Goal: Task Accomplishment & Management: Complete application form

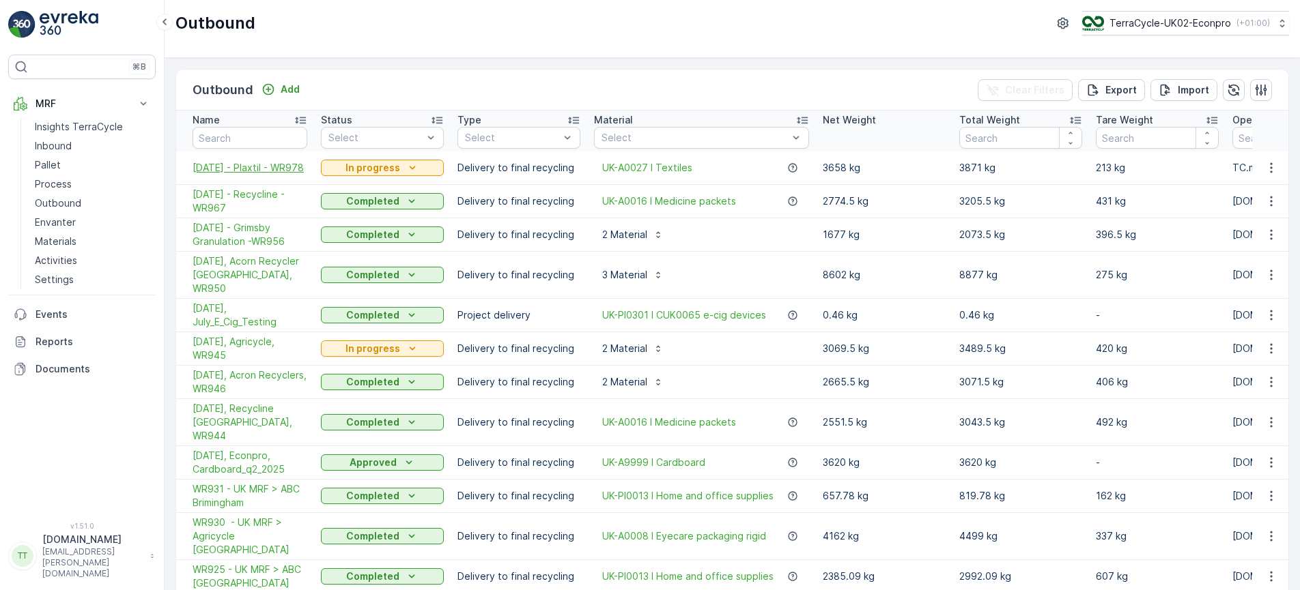
click at [237, 163] on span "[DATE] - Plaxtil - WR978" at bounding box center [249, 168] width 115 height 14
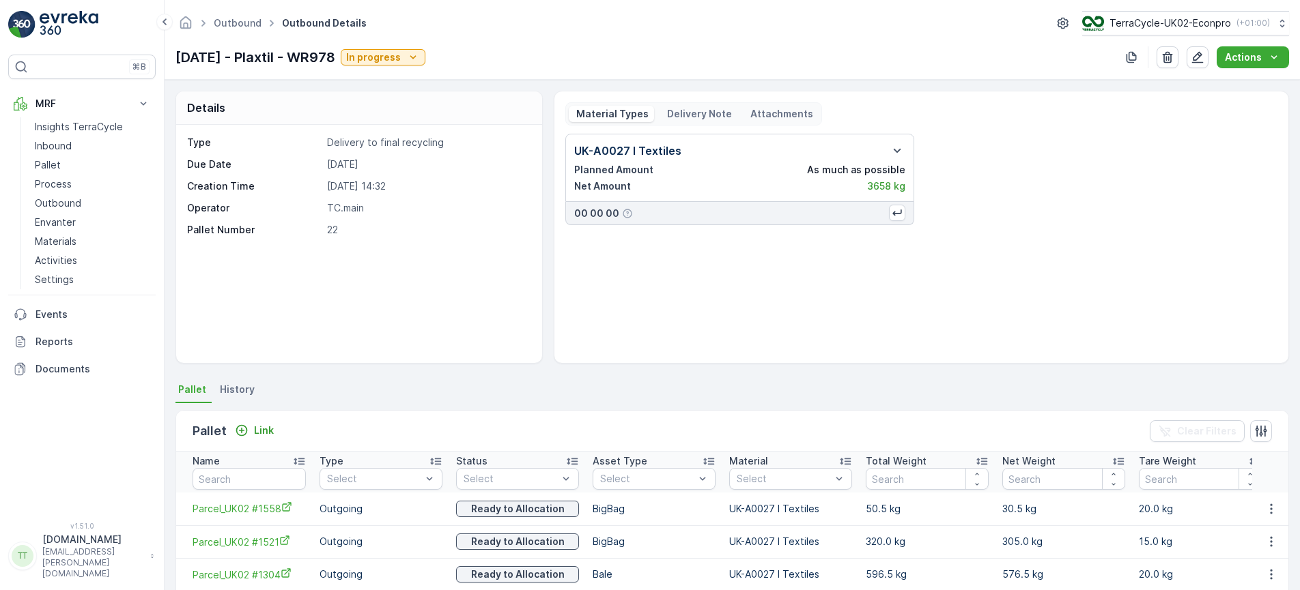
copy p "[DATE] - Plaxtil - WR978"
drag, startPoint x: 366, startPoint y: 58, endPoint x: 174, endPoint y: 67, distance: 192.0
click at [174, 67] on div "Outbound Outbound Details TerraCycle-UK02-Econpro ( +01:00 ) [DATE] - Plaxtil -…" at bounding box center [731, 40] width 1135 height 80
click at [59, 205] on p "Outbound" at bounding box center [58, 204] width 46 height 14
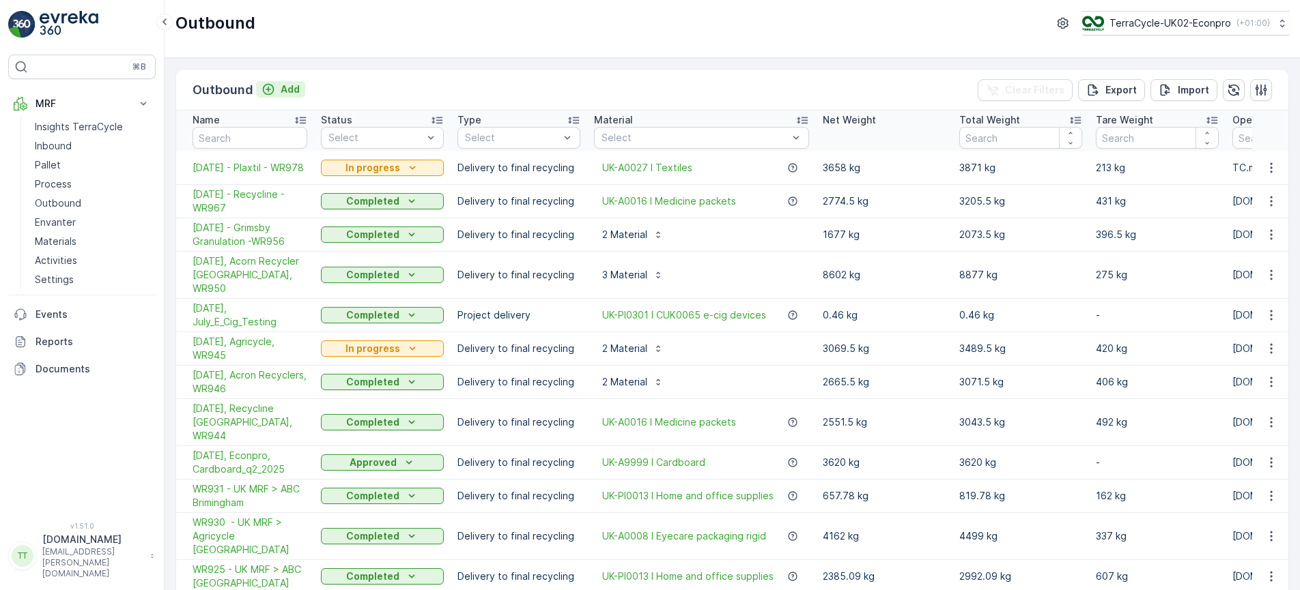
click at [290, 89] on p "Add" at bounding box center [290, 90] width 19 height 14
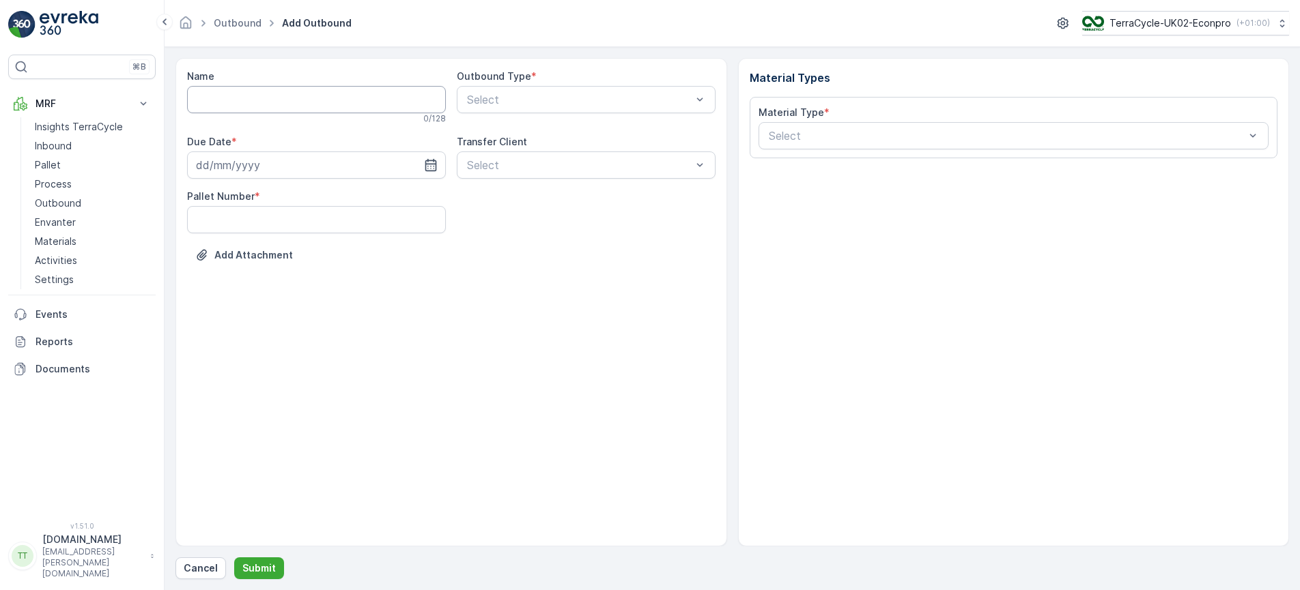
click at [240, 94] on input "Name" at bounding box center [316, 99] width 259 height 27
click at [235, 94] on input "Name" at bounding box center [316, 99] width 259 height 27
click at [225, 98] on input "Name" at bounding box center [316, 99] width 259 height 27
paste input "[DATE] - Plaxtil - WR978"
click at [209, 96] on input "[DATE] - Plaxtil - WR978" at bounding box center [316, 99] width 259 height 27
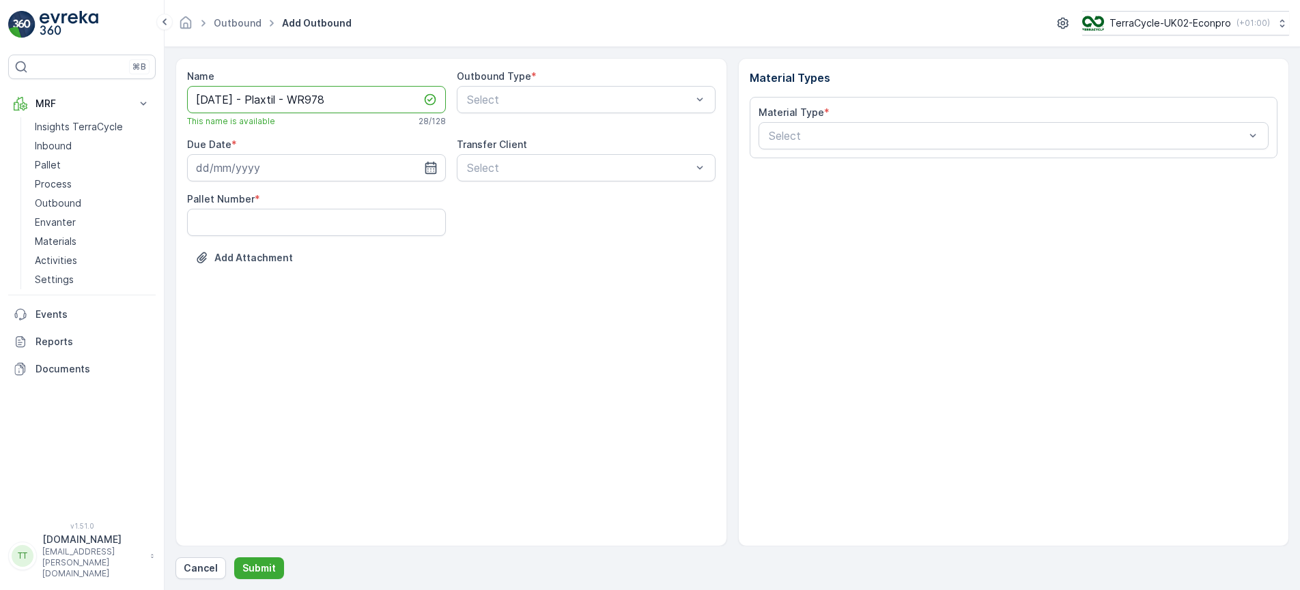
click at [333, 100] on input "[DATE] - Plaxtil - WR978" at bounding box center [316, 99] width 259 height 27
click at [280, 104] on input "[DATE] - Plaxtil - WR983" at bounding box center [316, 99] width 259 height 27
click at [280, 103] on input "[DATE] - Plaxtil - WR983" at bounding box center [316, 99] width 259 height 27
type input "[DATE] - ABC Polymer [GEOGRAPHIC_DATA] - WR983"
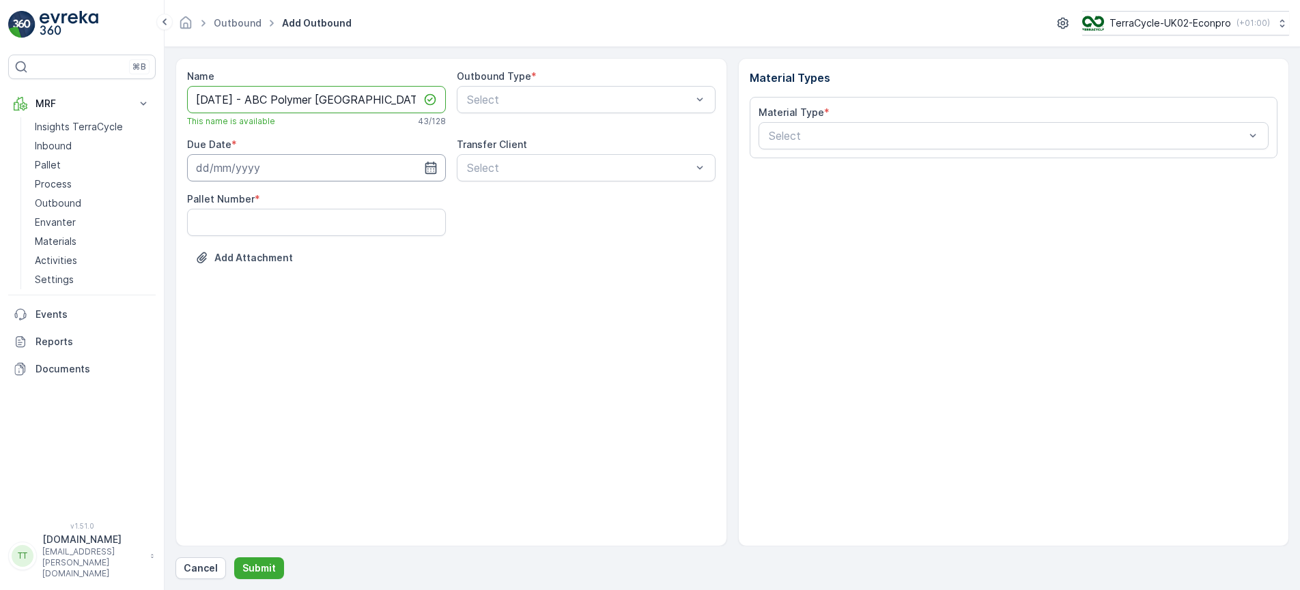
click at [251, 173] on input at bounding box center [316, 167] width 259 height 27
click at [313, 339] on div "25" at bounding box center [309, 337] width 22 height 22
type input "[DATE]"
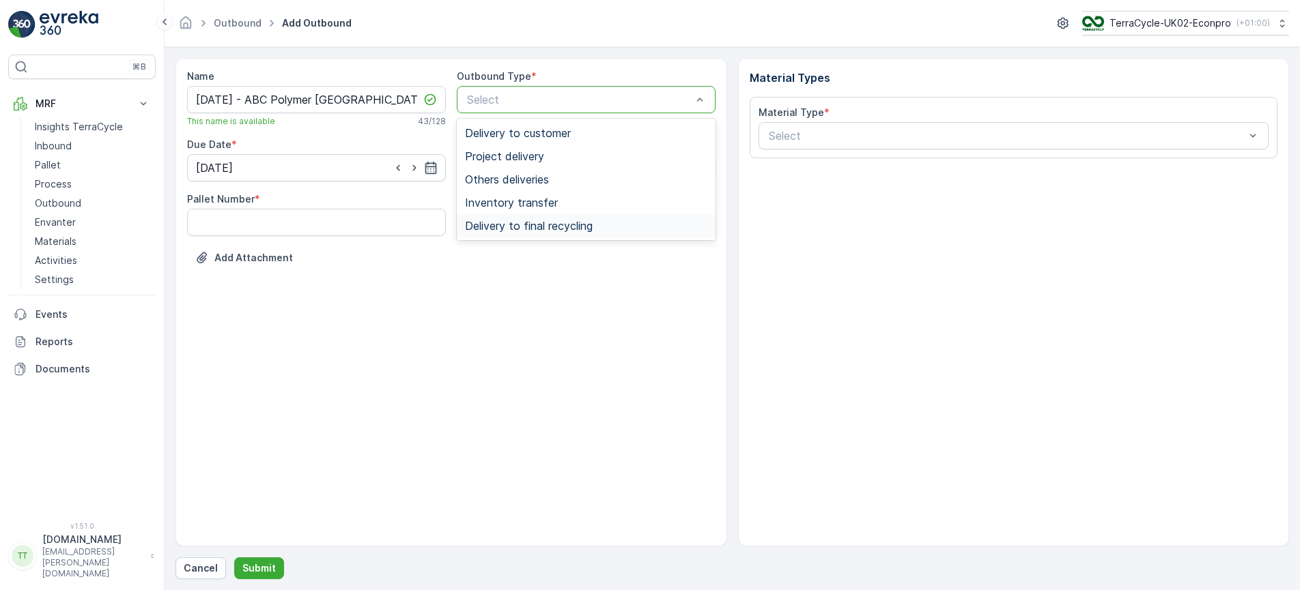
click at [524, 225] on span "Delivery to final recycling" at bounding box center [529, 226] width 128 height 12
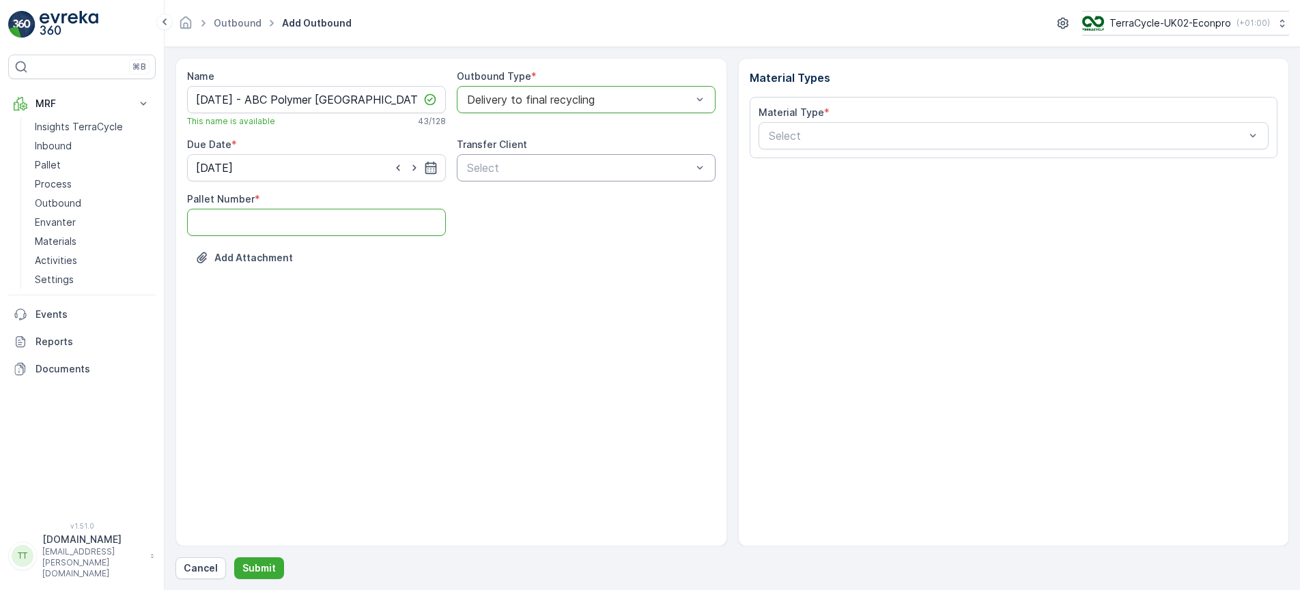
click at [325, 227] on Number "Pallet Number" at bounding box center [316, 222] width 259 height 27
type Number "17"
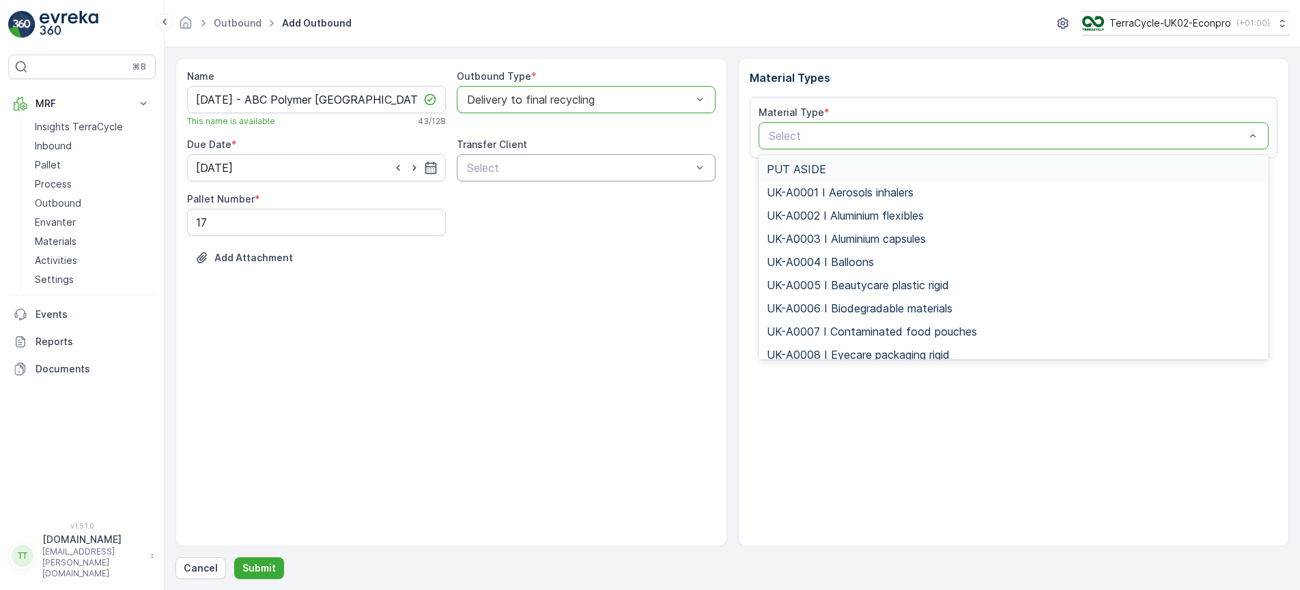
click at [810, 130] on div "Select" at bounding box center [1013, 135] width 511 height 27
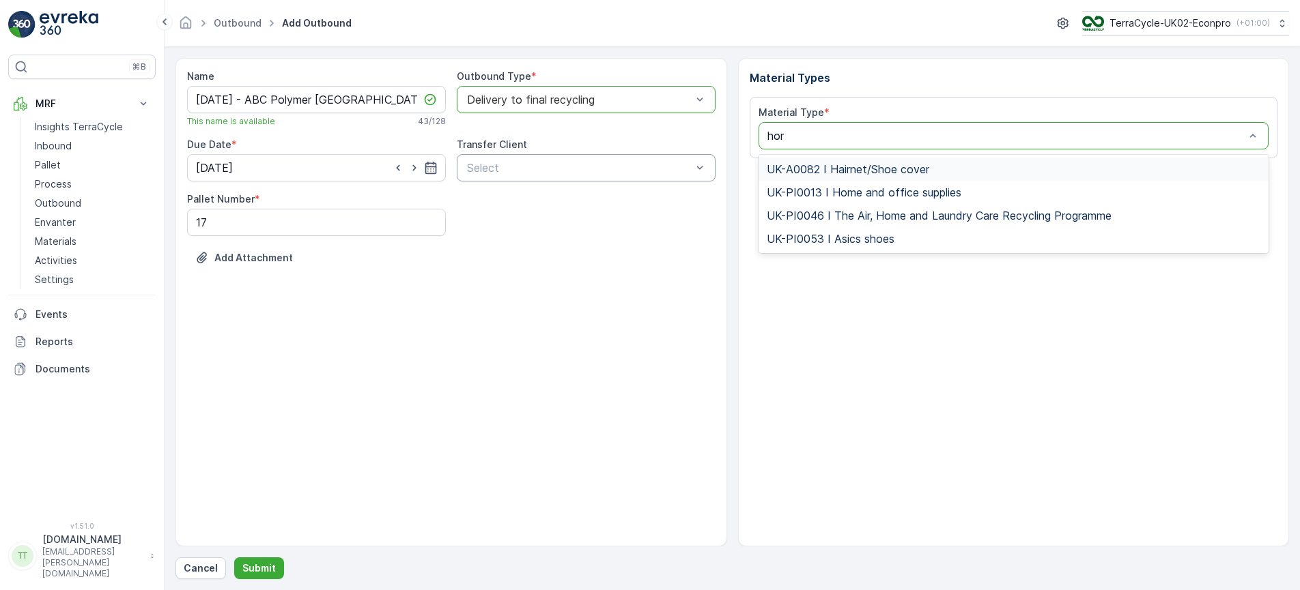
type input "home"
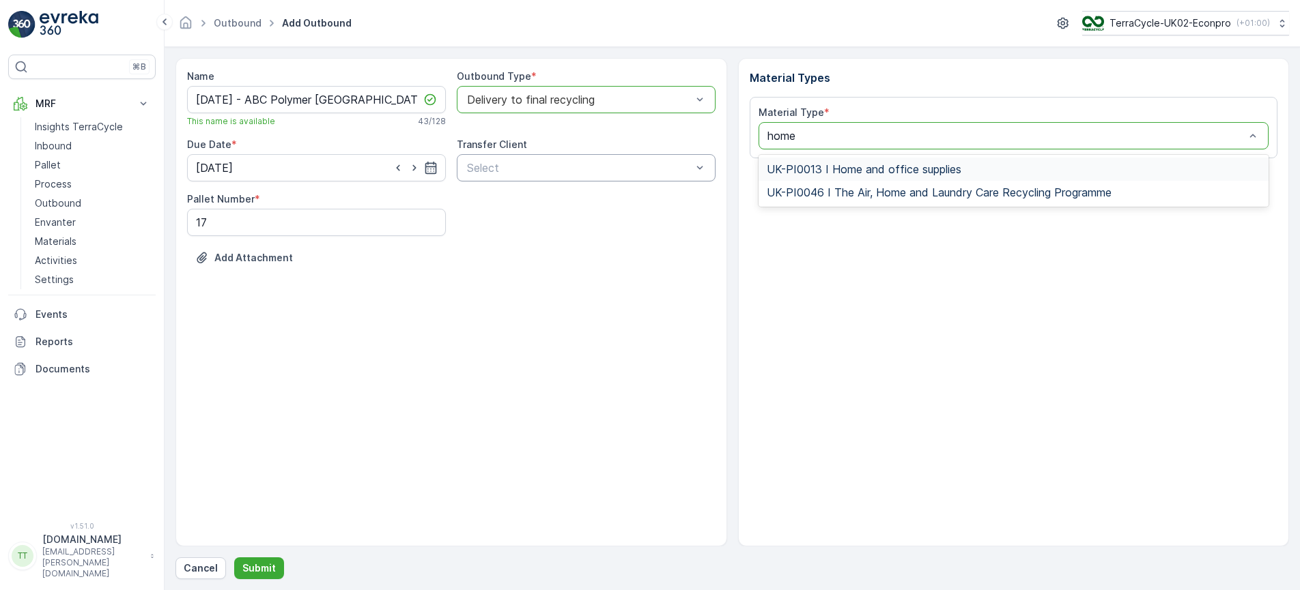
click at [953, 173] on span "UK-PI0013 I Home and office supplies" at bounding box center [863, 169] width 195 height 12
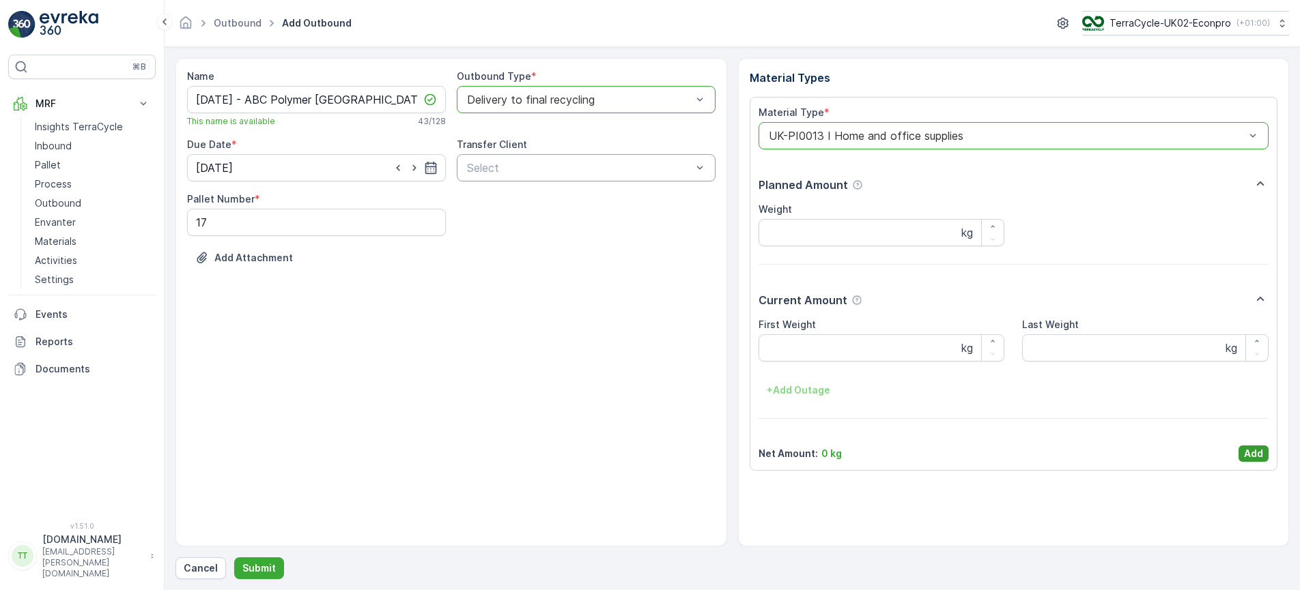
click at [1259, 459] on p "Add" at bounding box center [1253, 454] width 19 height 14
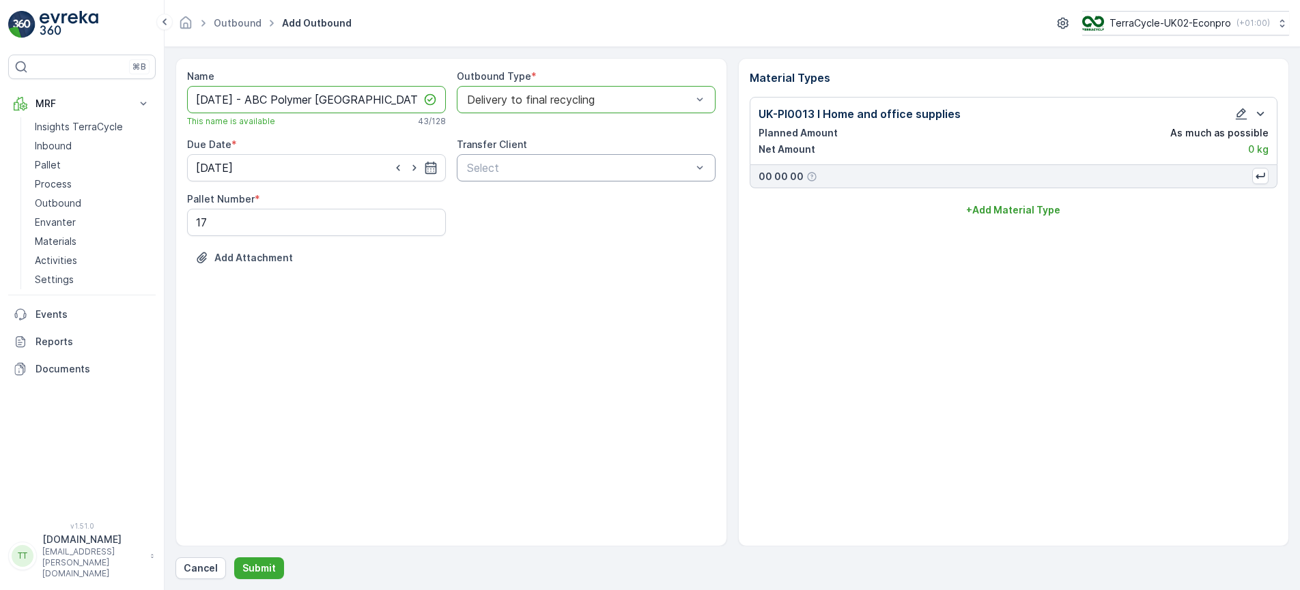
scroll to position [0, 29]
drag, startPoint x: 294, startPoint y: 106, endPoint x: 549, endPoint y: 117, distance: 255.5
click at [549, 117] on div "Name [DATE] - ABC Polymer [GEOGRAPHIC_DATA] - WR983 This name is available 43 /…" at bounding box center [451, 178] width 528 height 216
click at [264, 566] on p "Submit" at bounding box center [258, 569] width 33 height 14
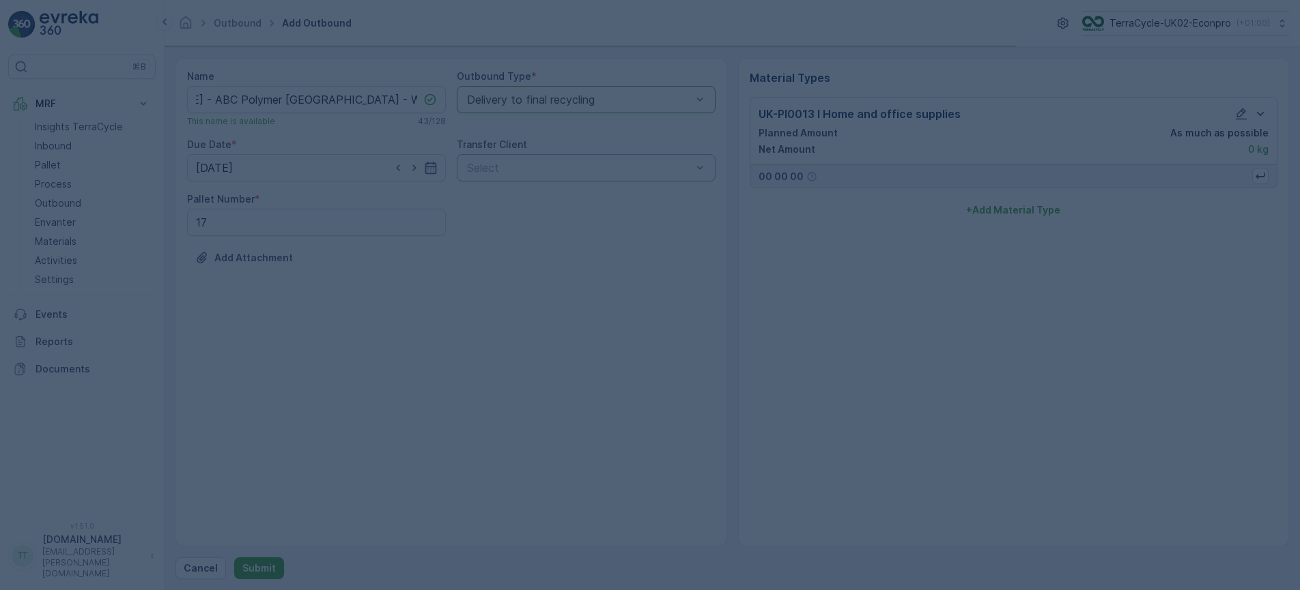
scroll to position [0, 0]
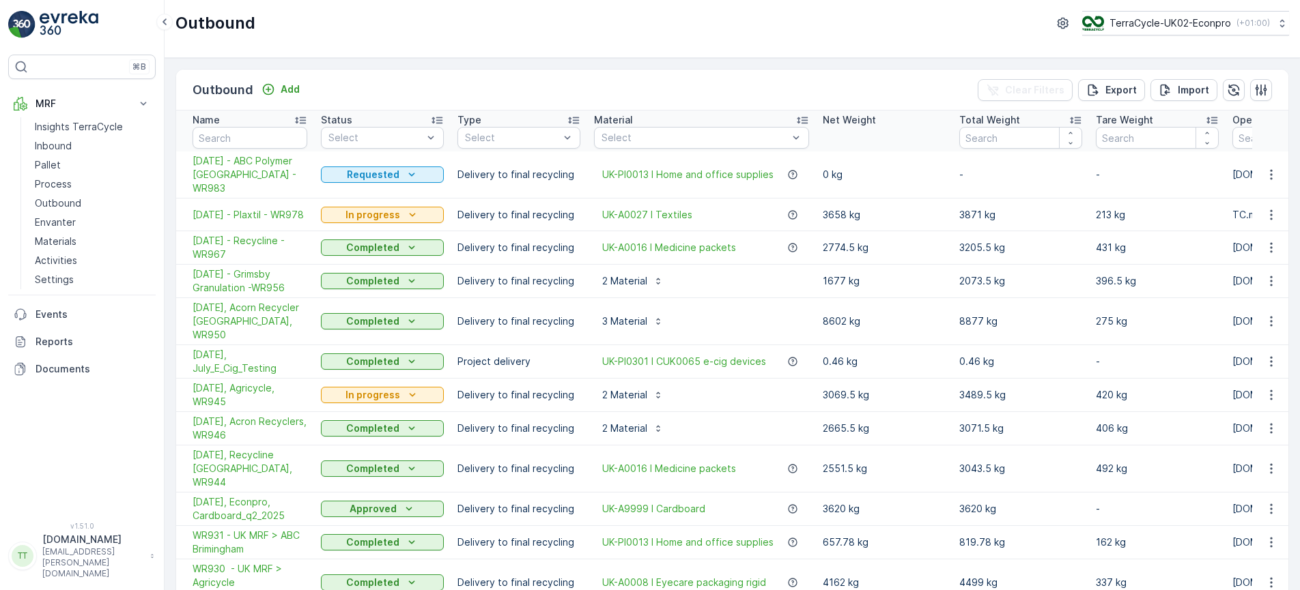
click at [388, 392] on td "In progress" at bounding box center [382, 395] width 137 height 33
click at [389, 388] on p "In progress" at bounding box center [372, 395] width 55 height 14
click at [360, 481] on span "Cancelled" at bounding box center [354, 479] width 46 height 14
